Goal: Check status: Check status

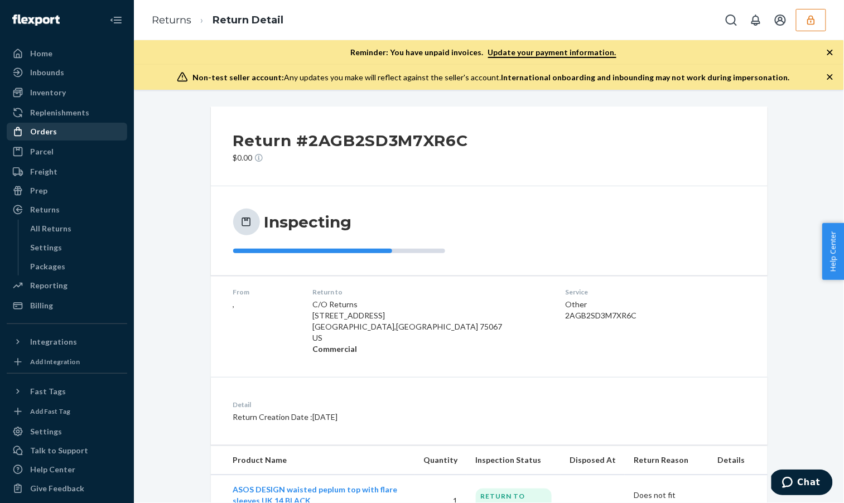
click at [69, 133] on div "Orders" at bounding box center [67, 132] width 118 height 16
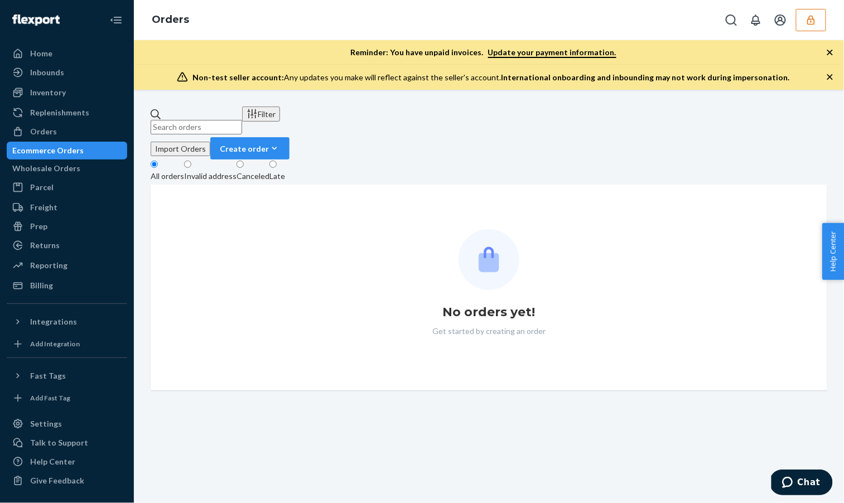
click at [242, 121] on input "text" at bounding box center [197, 127] width 92 height 15
paste input "137257980"
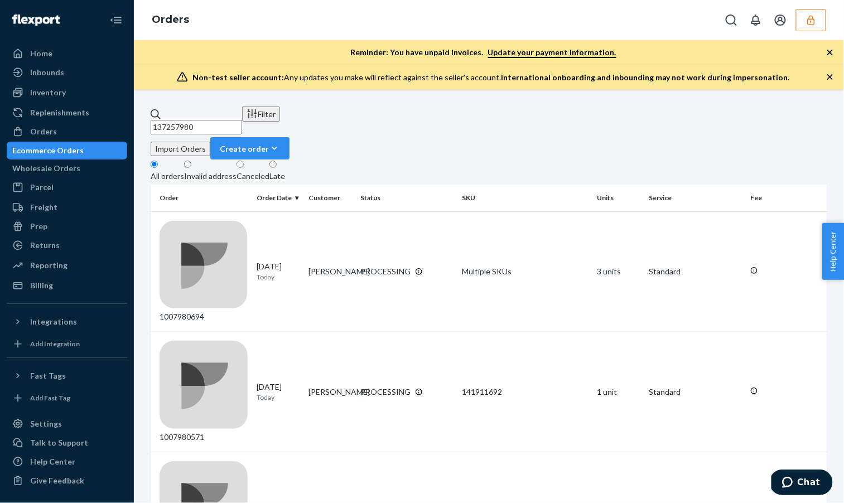
type input "137257980"
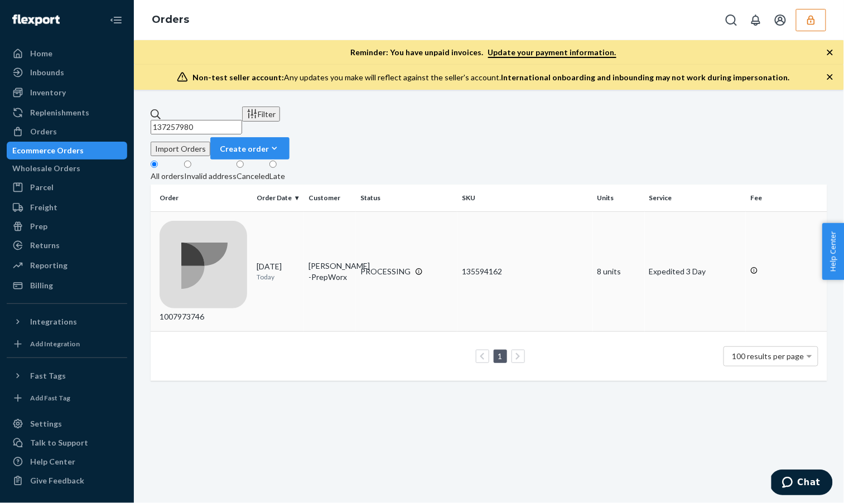
click at [489, 211] on td "135594162" at bounding box center [526, 271] width 136 height 121
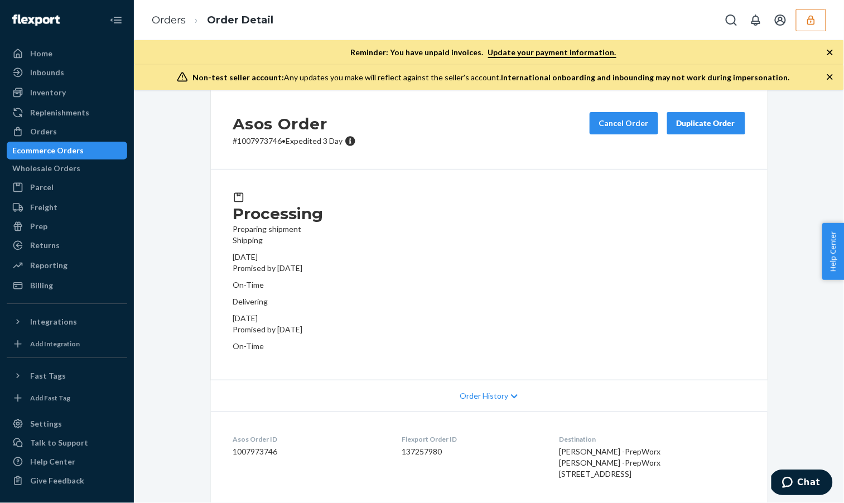
click at [98, 153] on div "Ecommerce Orders" at bounding box center [67, 151] width 118 height 16
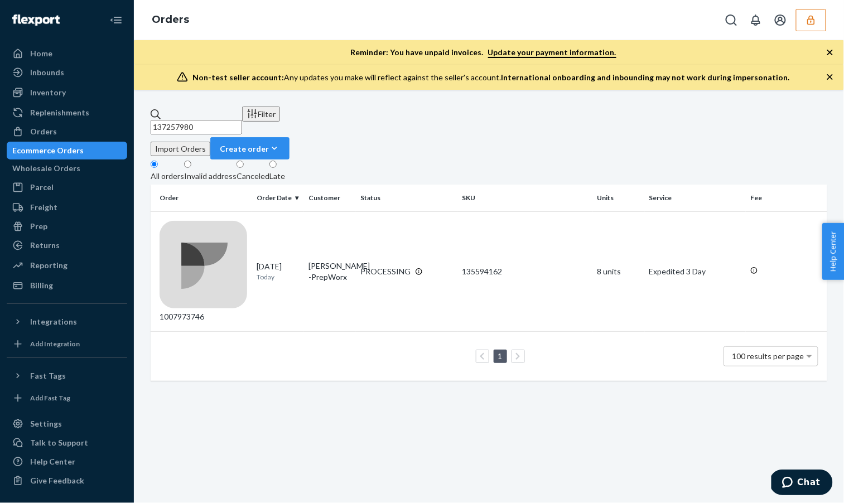
click at [222, 129] on div "137257980 Filter Import Orders Create order Ecommerce order Removal order" at bounding box center [489, 133] width 677 height 53
click at [225, 123] on input "137257980" at bounding box center [197, 127] width 92 height 15
paste input "188272"
type input "137188272"
click at [344, 225] on td "[PERSON_NAME]" at bounding box center [330, 271] width 52 height 121
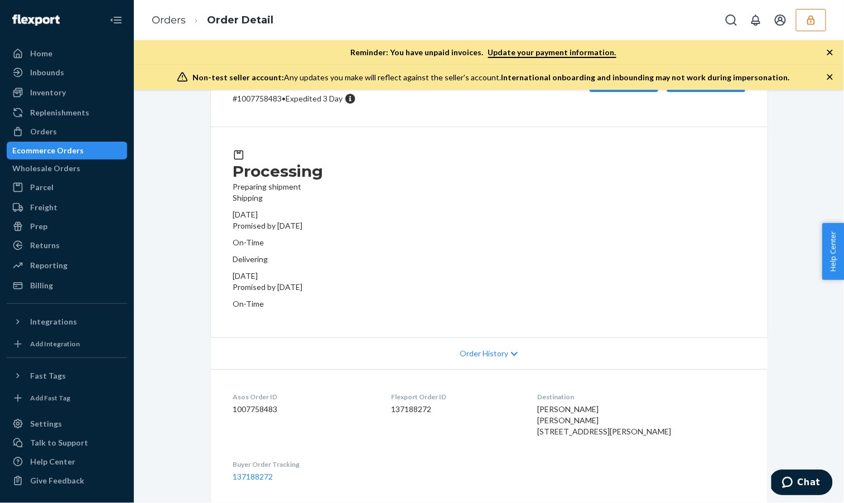
scroll to position [57, 0]
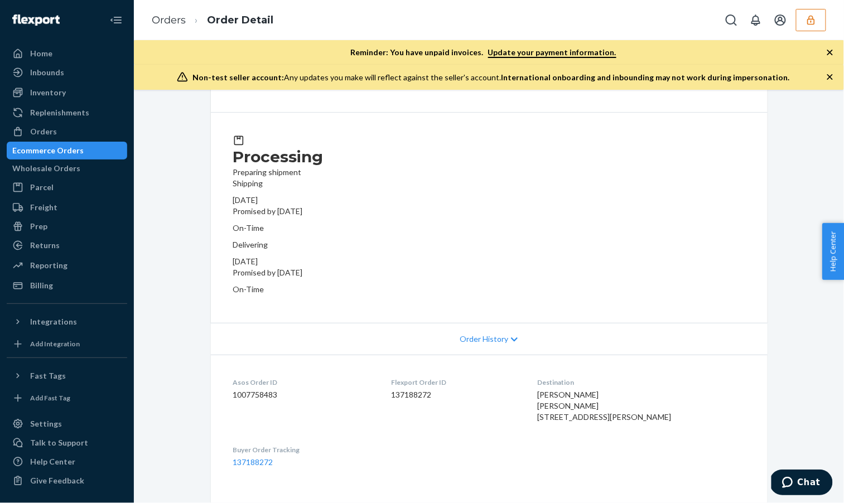
click at [464, 323] on div "Order History" at bounding box center [489, 339] width 557 height 32
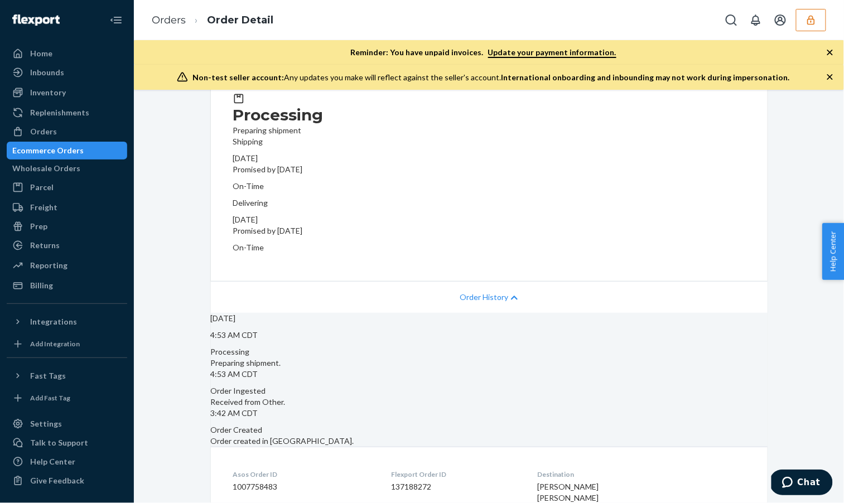
scroll to position [116, 0]
